Goal: Transaction & Acquisition: Book appointment/travel/reservation

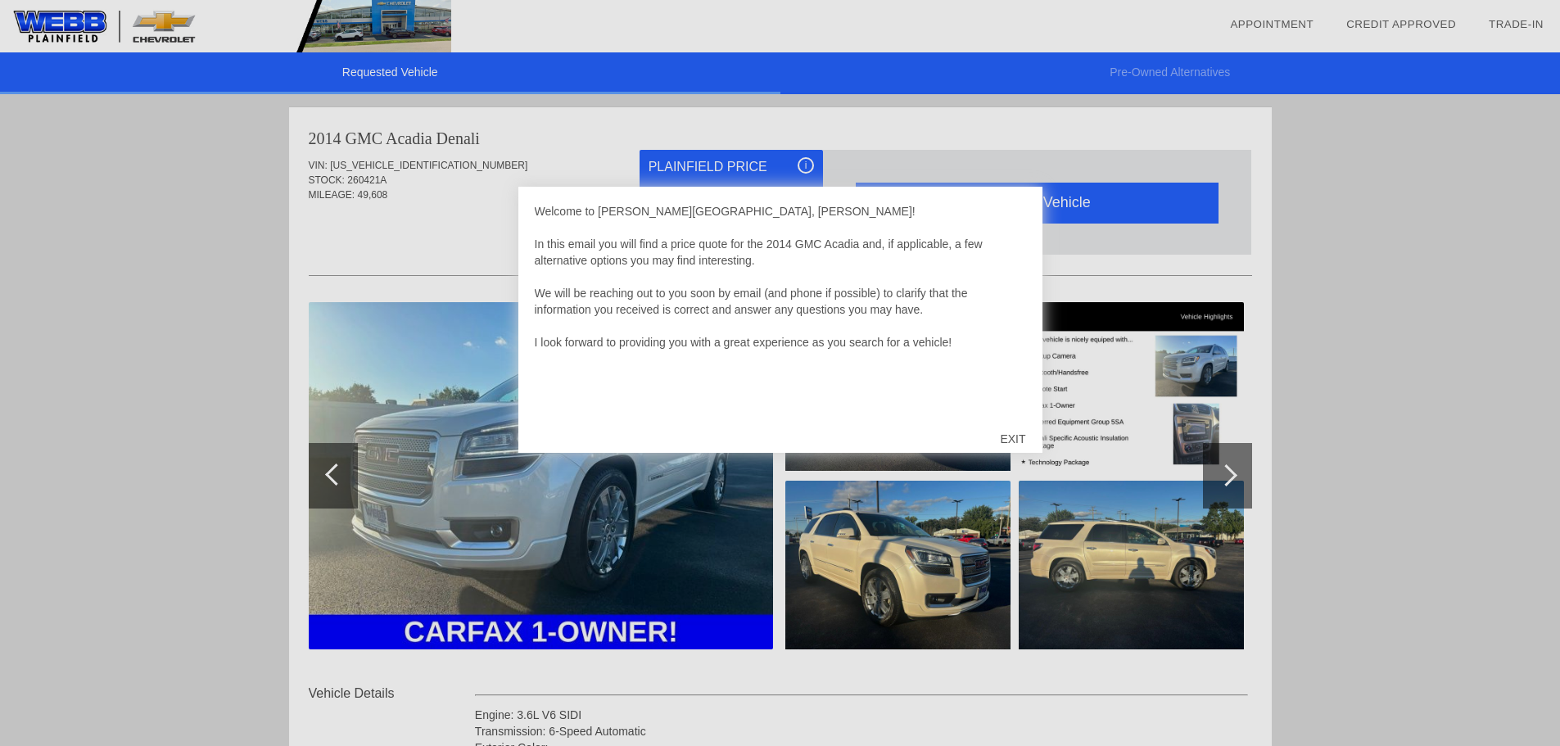
click at [1009, 433] on div "EXIT" at bounding box center [1013, 438] width 58 height 49
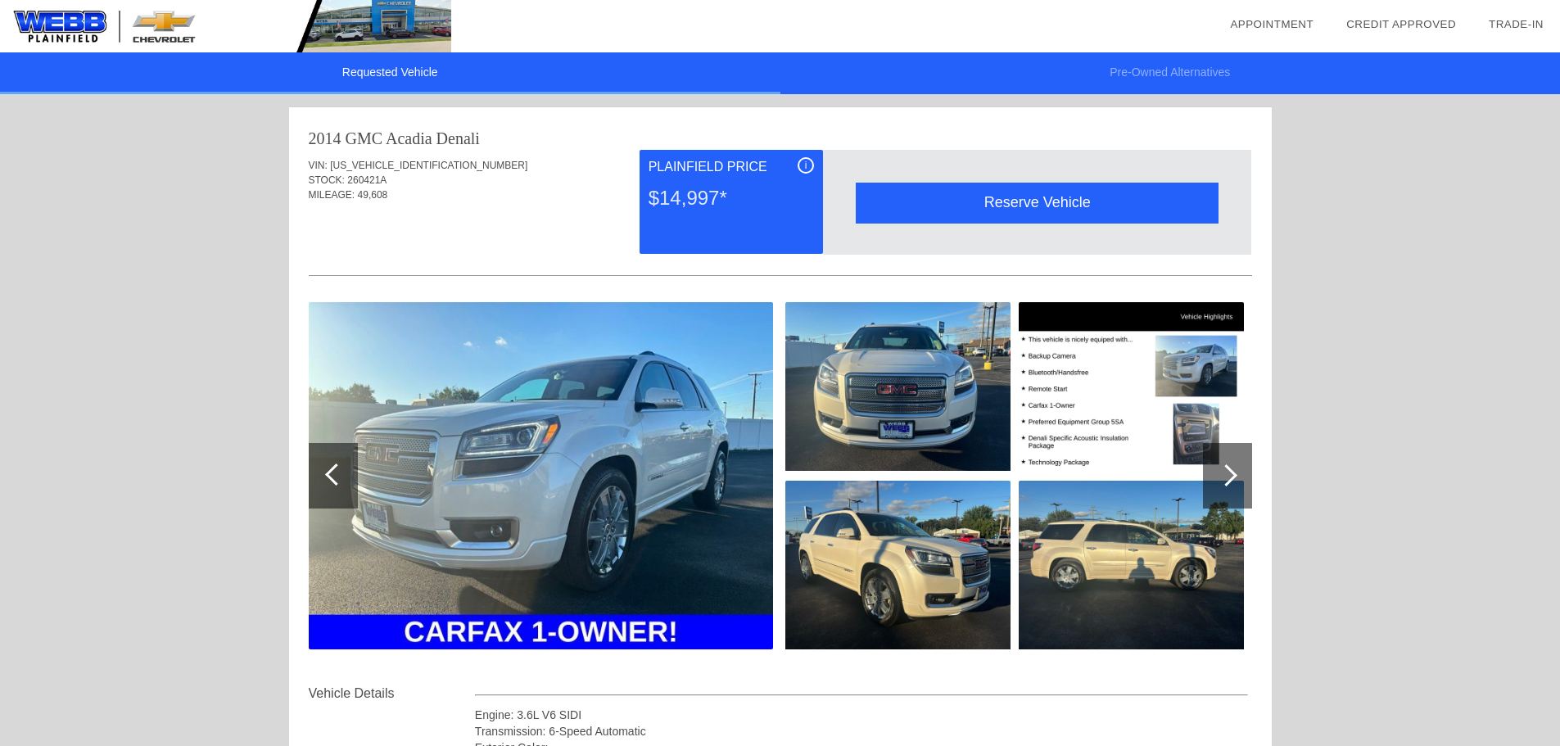
click at [1048, 209] on div "Reserve Vehicle" at bounding box center [1037, 203] width 363 height 40
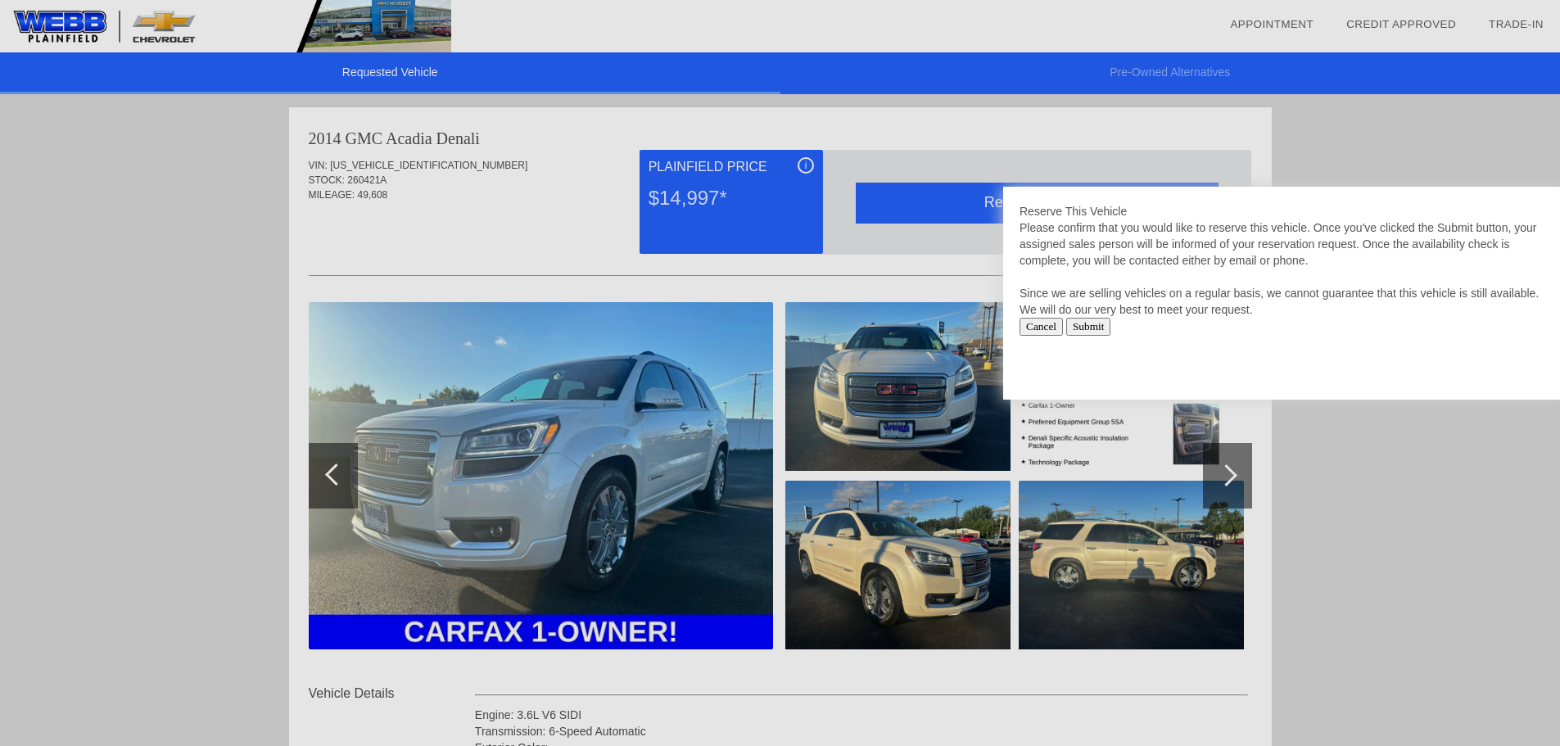
click at [1044, 327] on input "Cancel" at bounding box center [1041, 327] width 43 height 18
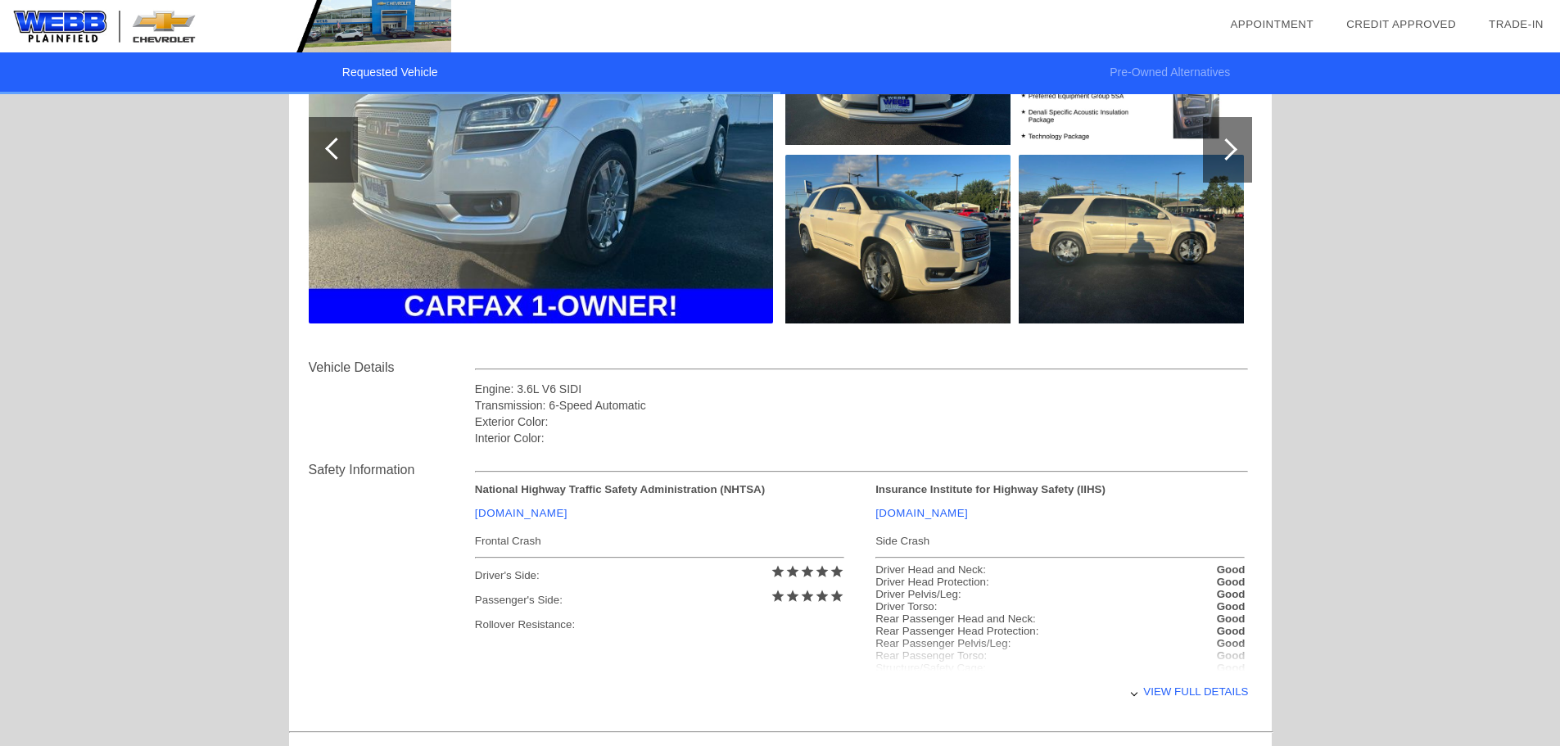
scroll to position [328, 0]
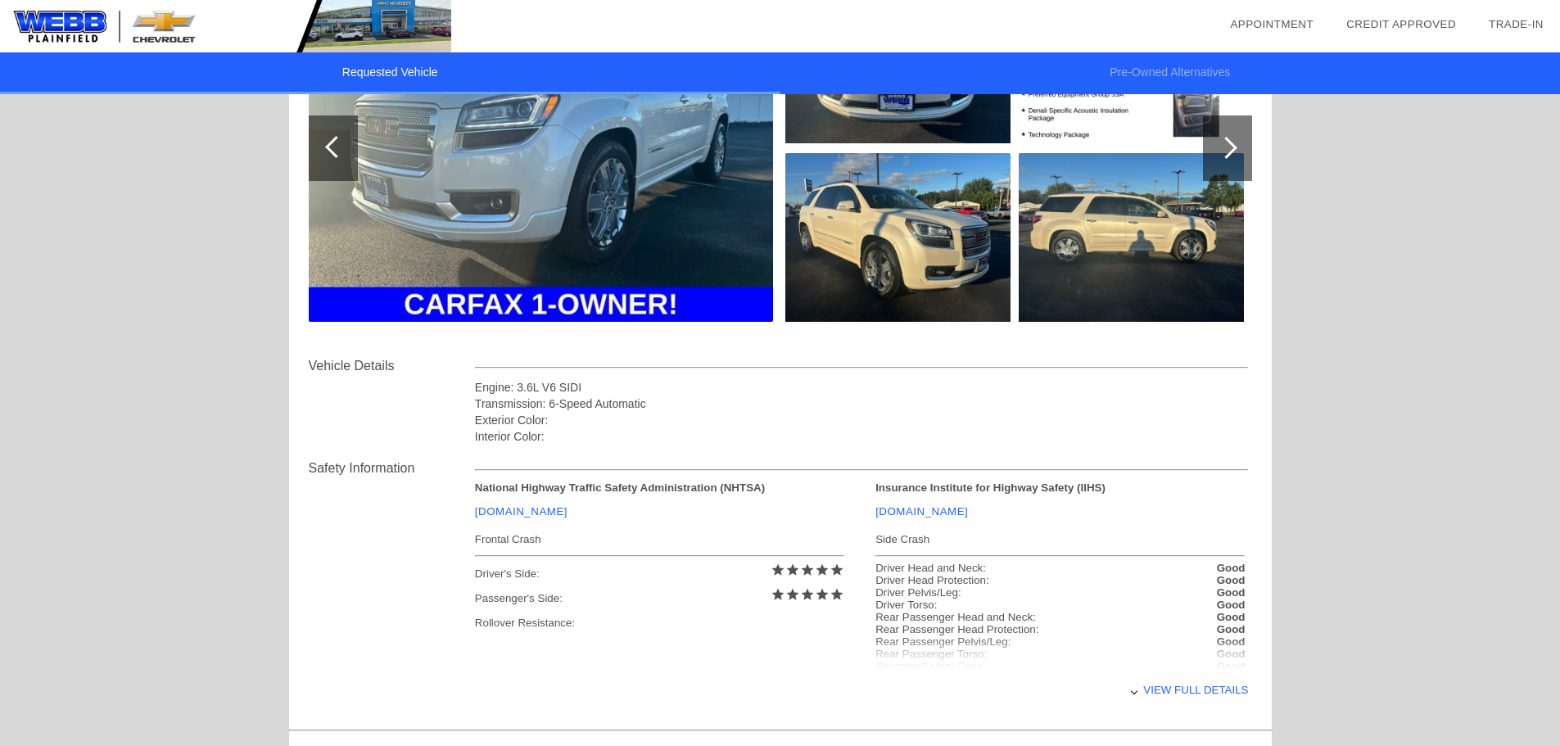
click at [1223, 690] on div "View full details" at bounding box center [862, 690] width 774 height 40
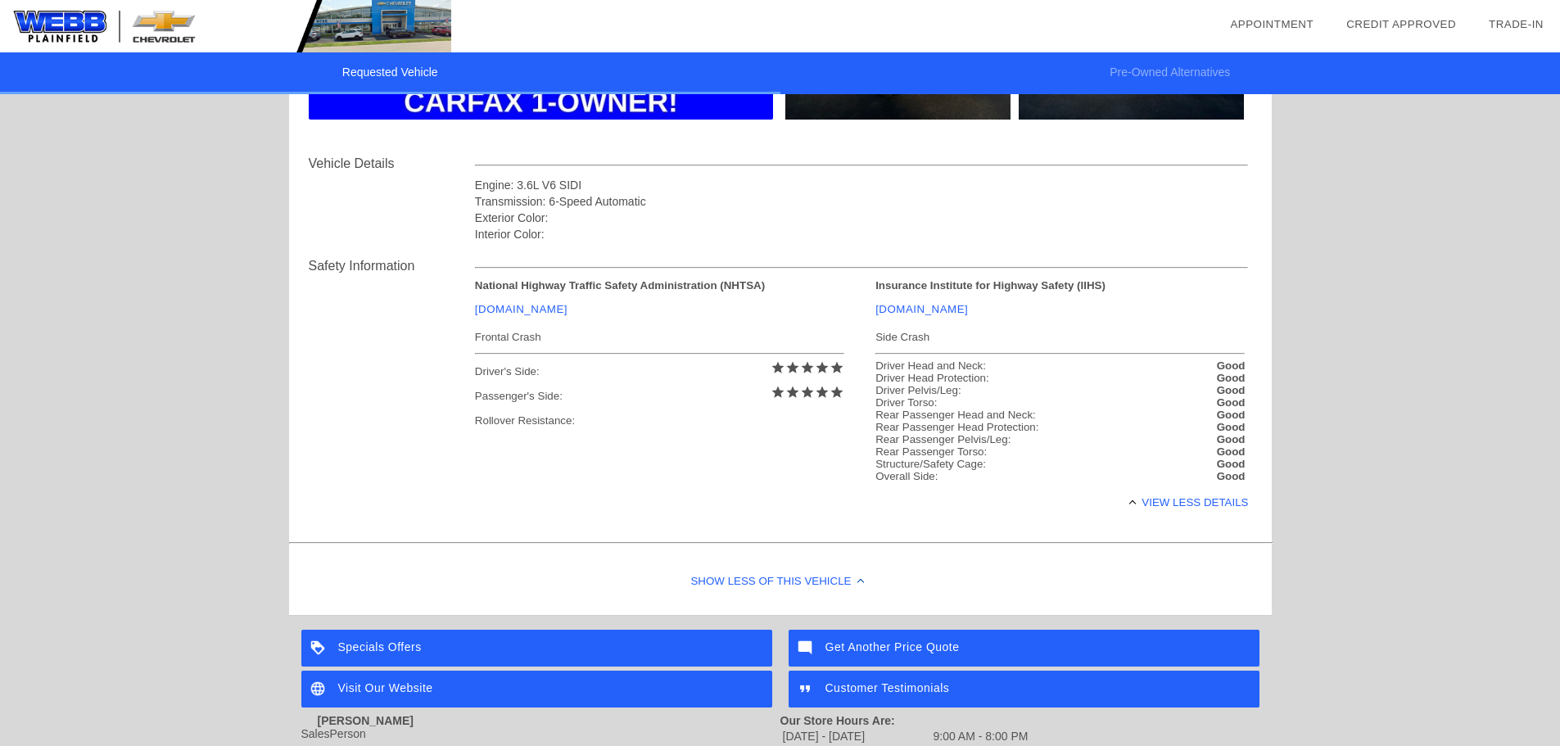
scroll to position [573, 0]
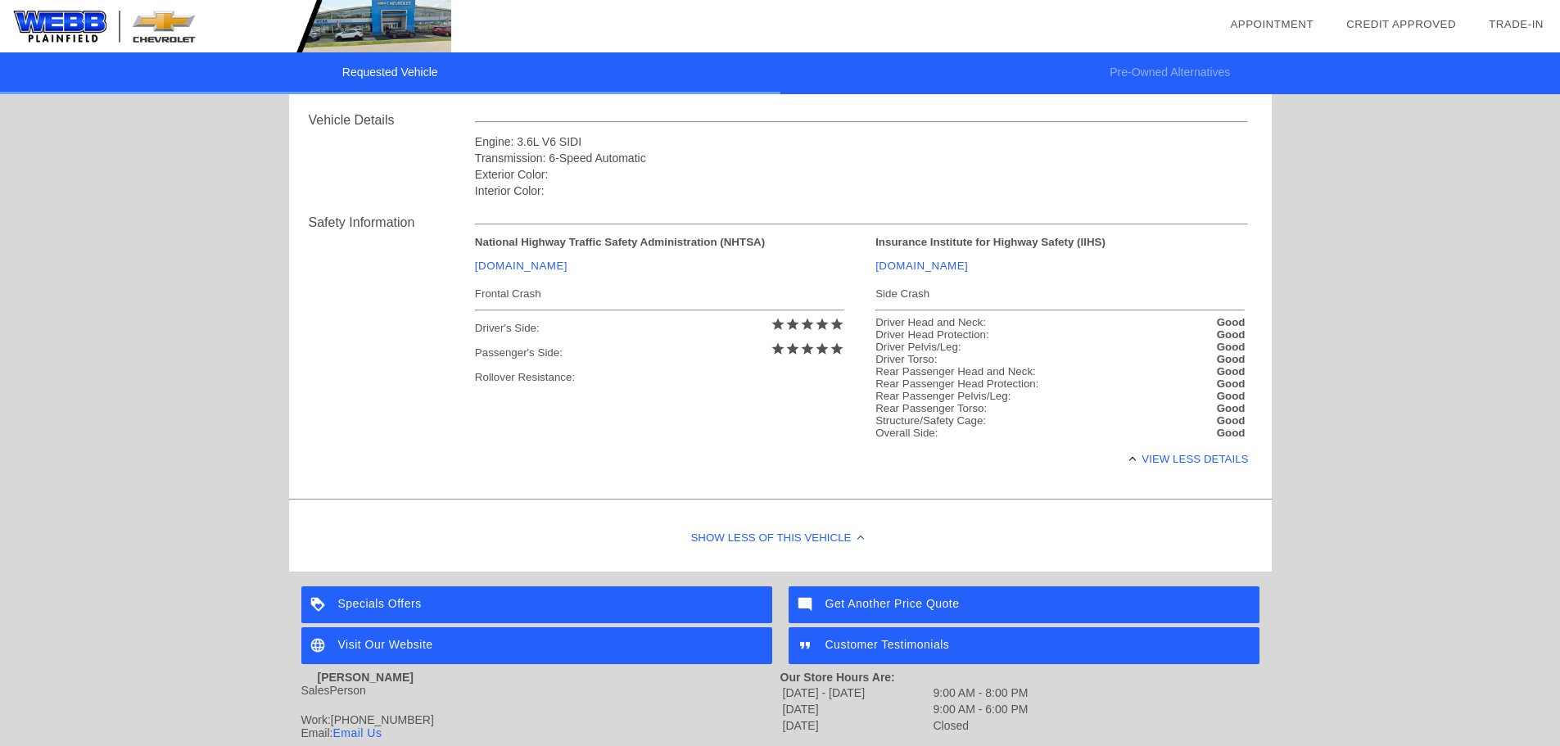
click at [846, 531] on div "Show Less of this Vehicle" at bounding box center [780, 539] width 983 height 66
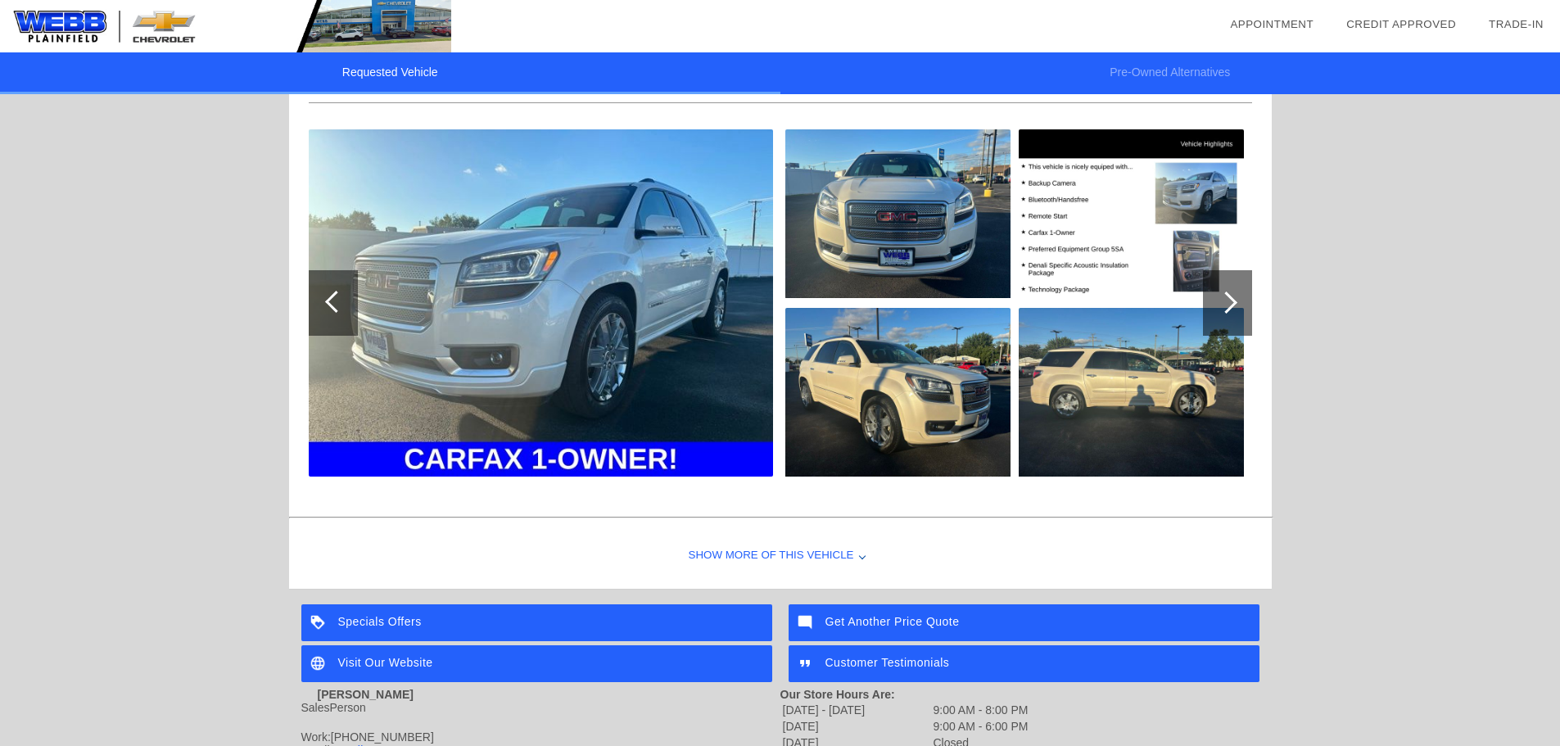
scroll to position [0, 0]
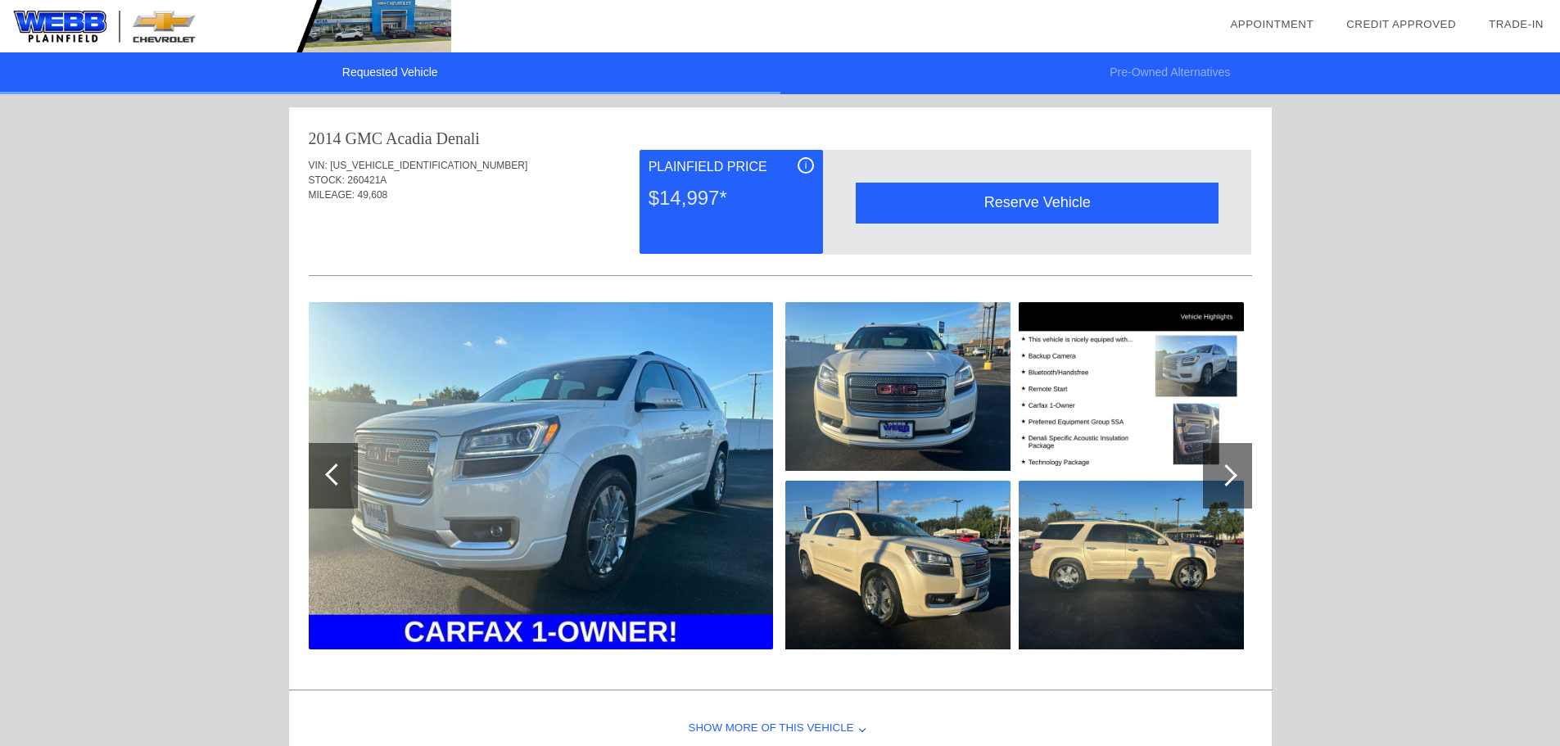
click at [595, 444] on img at bounding box center [541, 475] width 464 height 347
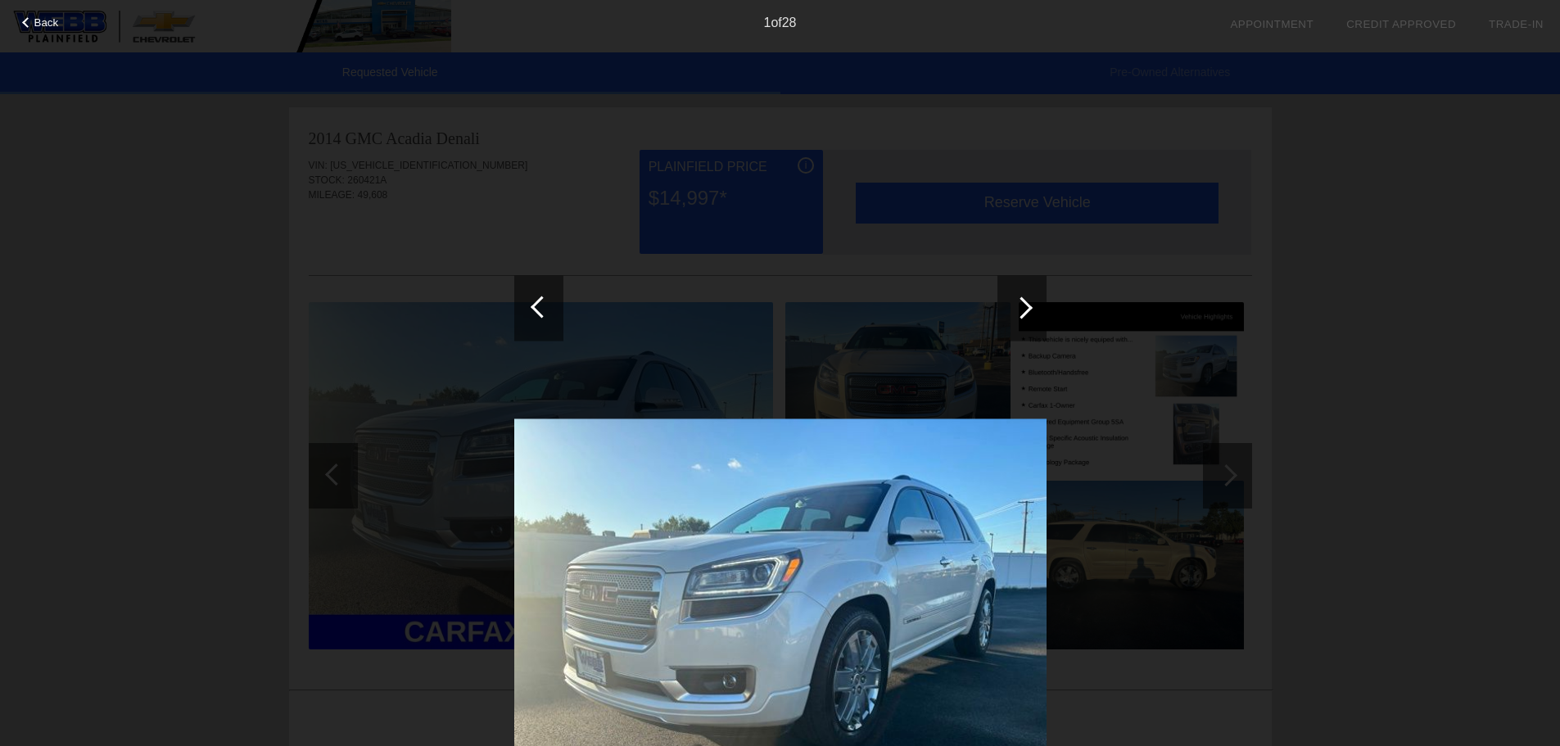
scroll to position [246, 0]
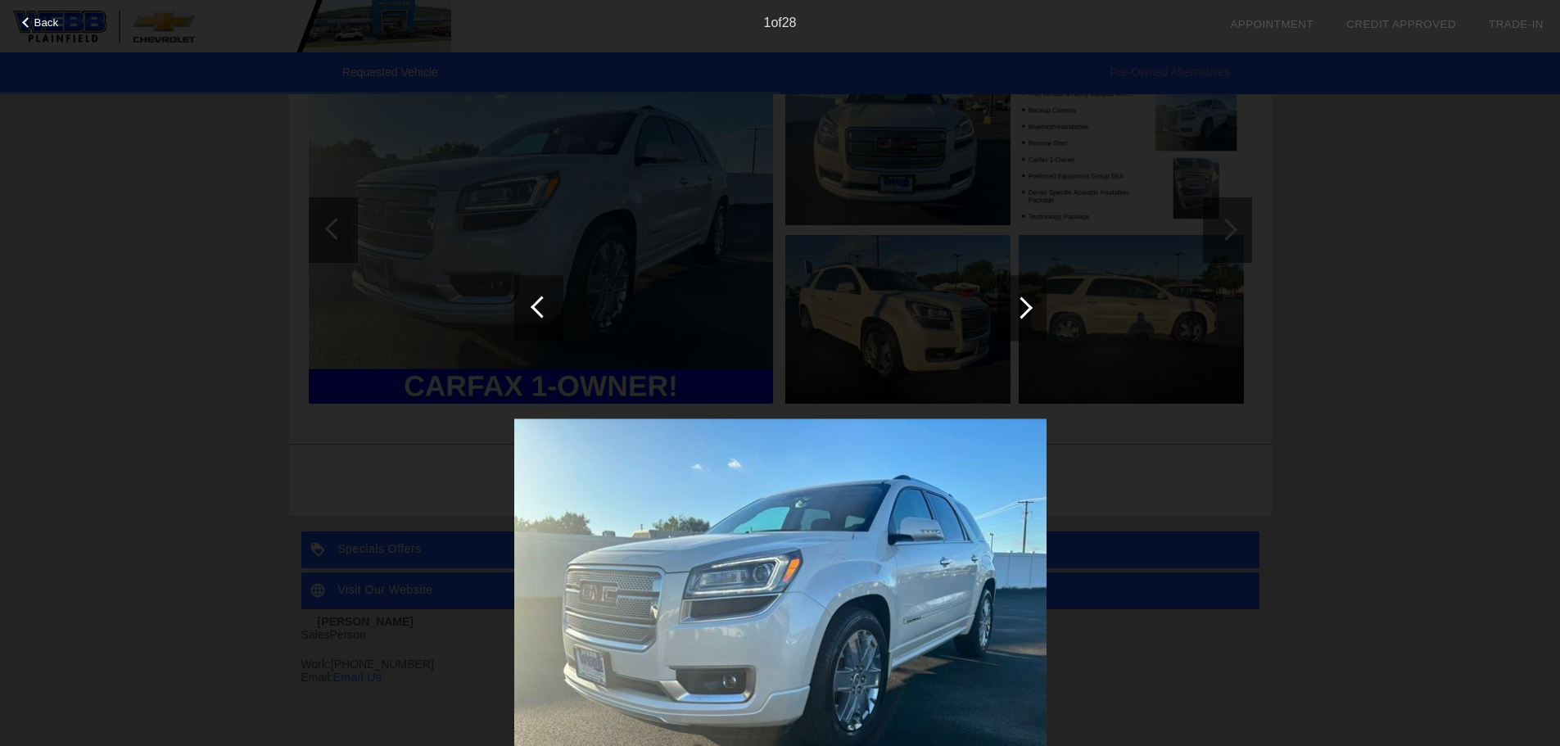
click at [967, 544] on img at bounding box center [780, 619] width 532 height 400
click at [1013, 310] on div at bounding box center [1022, 308] width 22 height 22
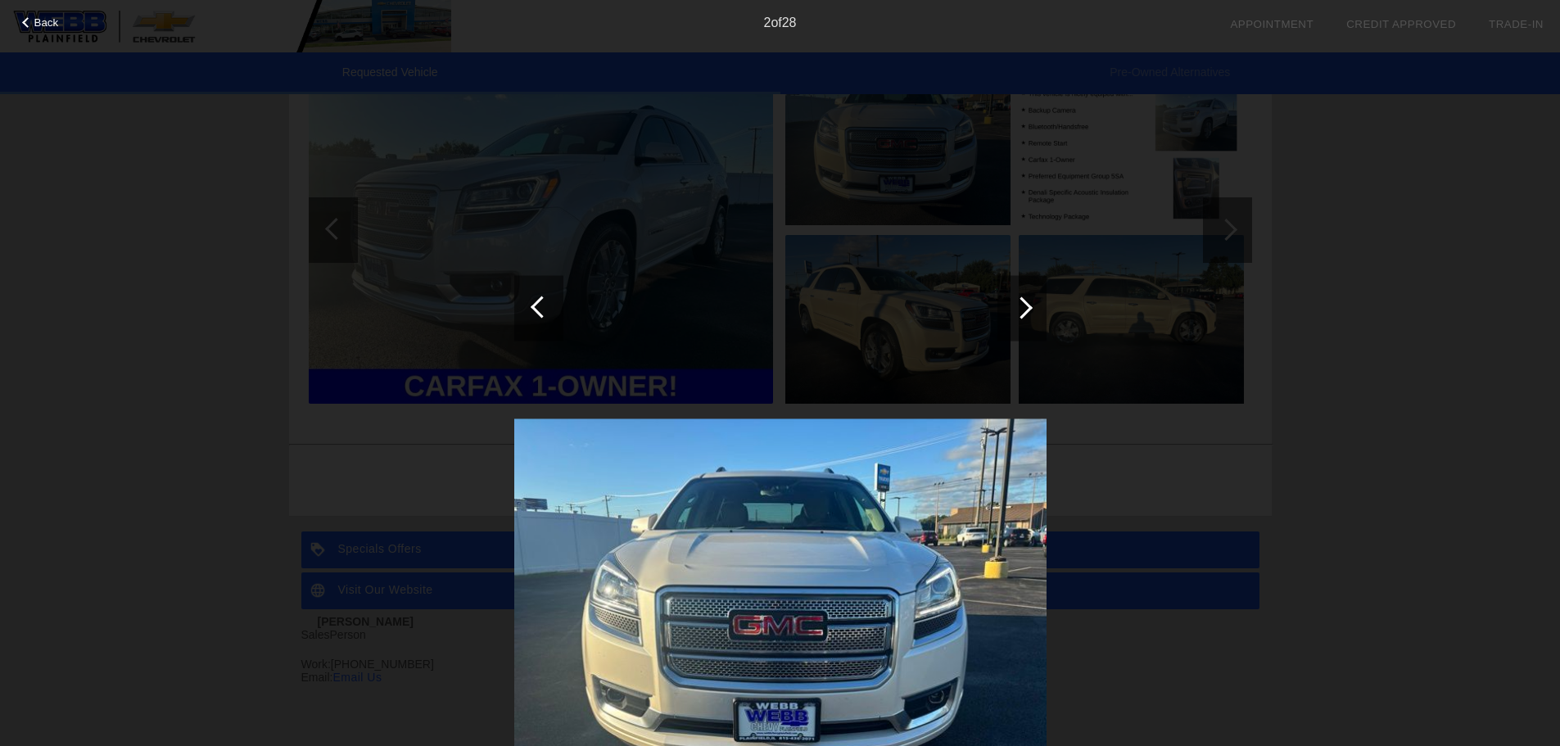
click at [44, 28] on span "Back" at bounding box center [46, 22] width 25 height 12
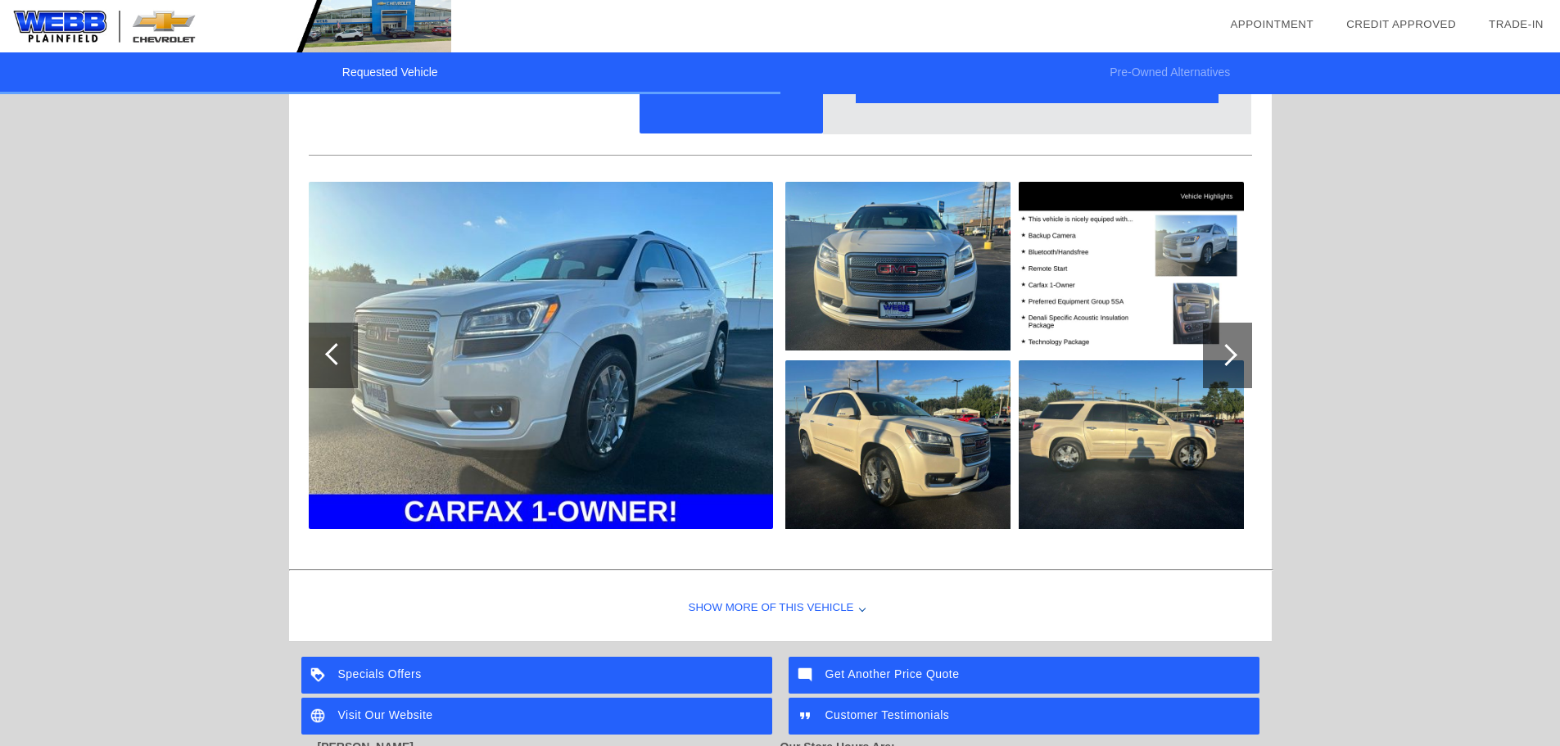
scroll to position [0, 0]
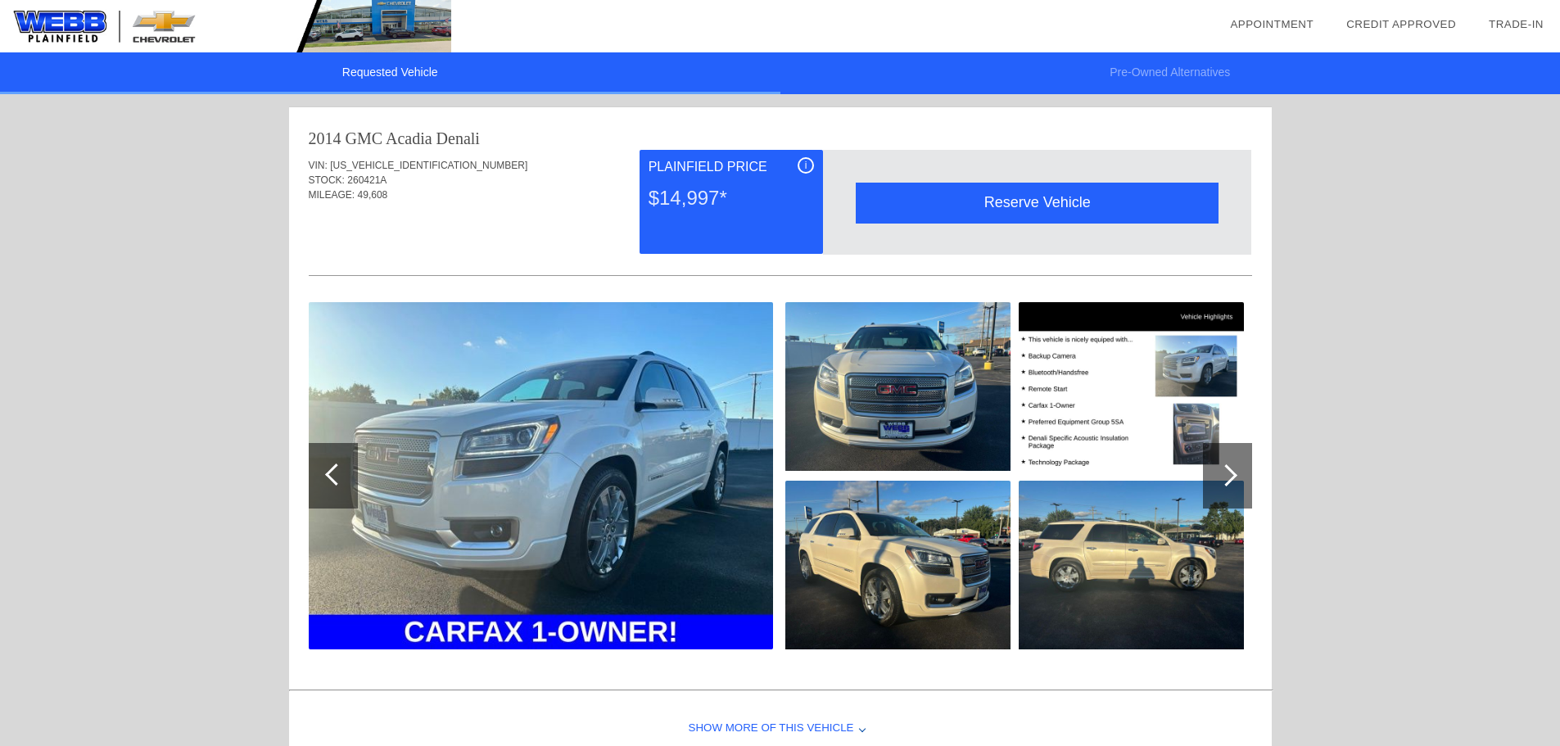
click at [79, 22] on img at bounding box center [225, 26] width 451 height 52
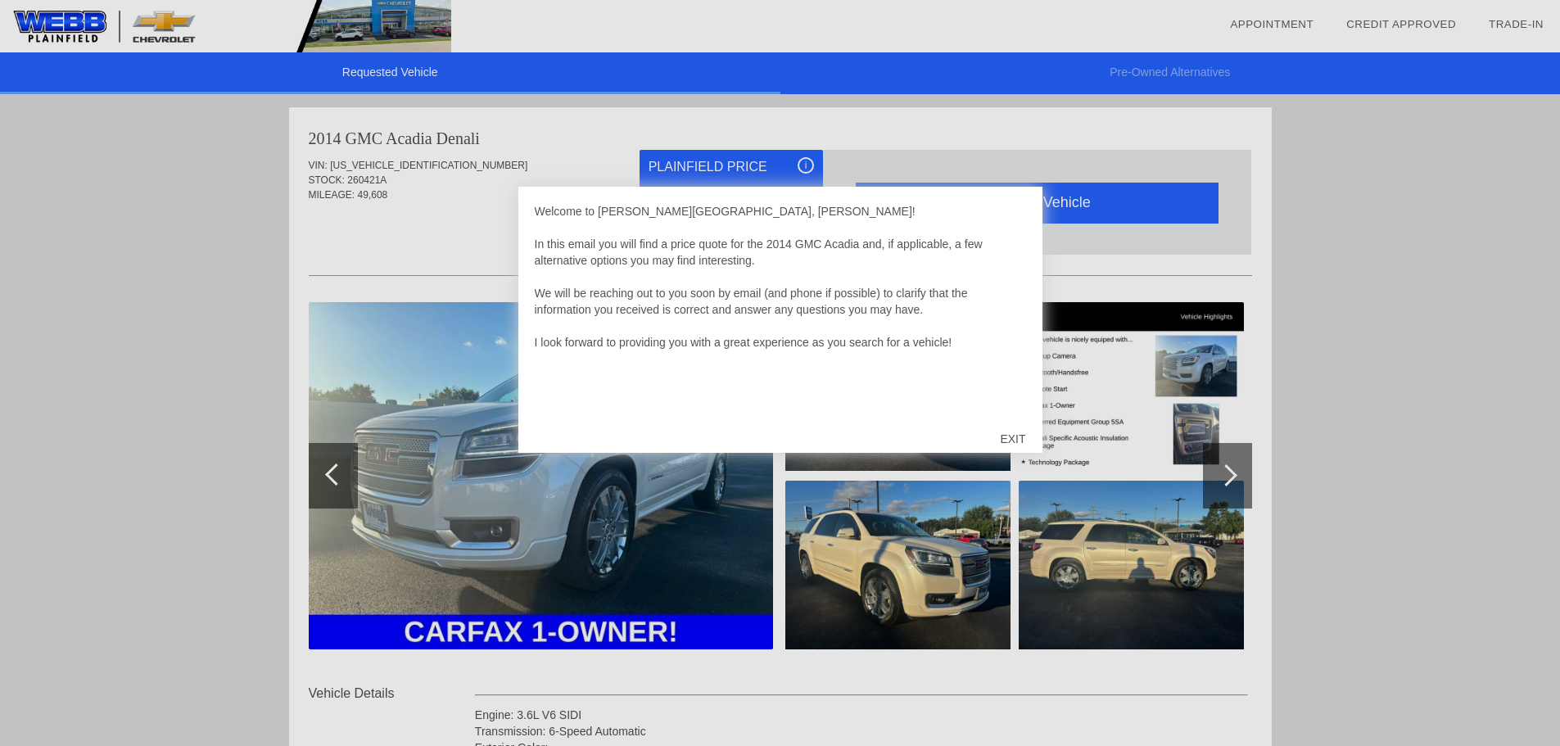
click at [1002, 437] on div "EXIT" at bounding box center [1013, 438] width 58 height 49
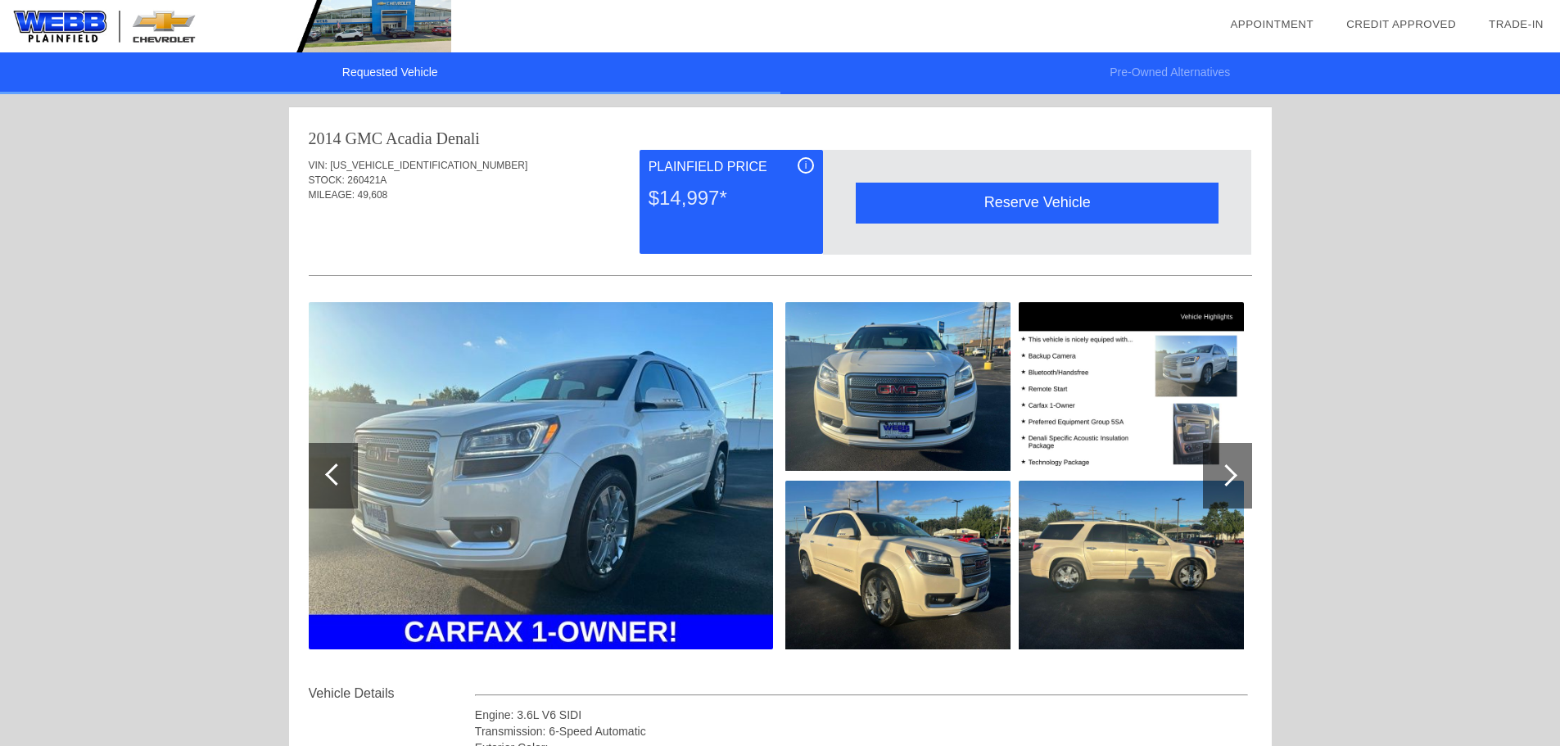
click at [1029, 202] on div "Reserve Vehicle" at bounding box center [1037, 203] width 363 height 40
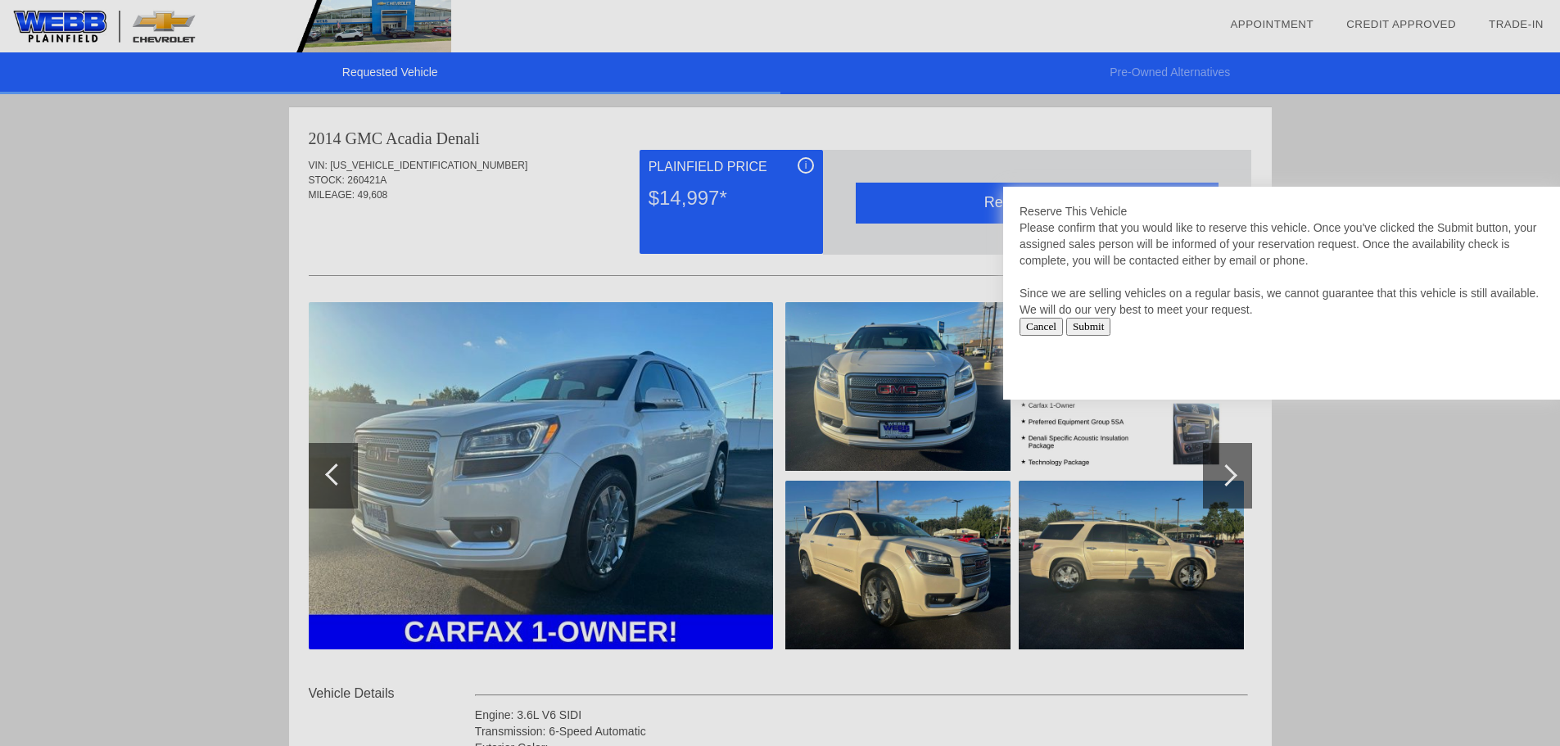
click at [1112, 332] on input "Submit" at bounding box center [1088, 327] width 45 height 18
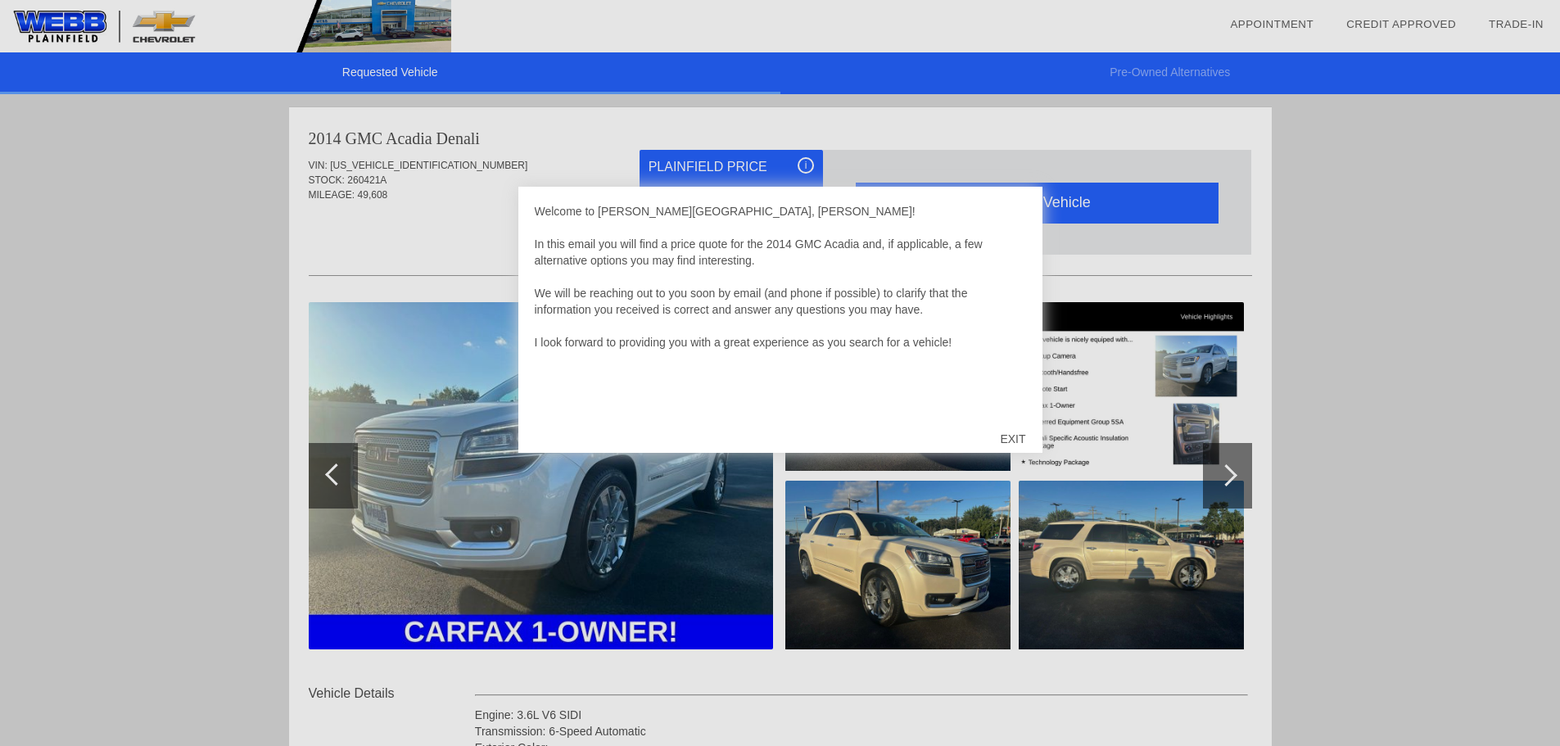
click at [1006, 437] on div "EXIT" at bounding box center [1013, 438] width 58 height 49
